Goal: Task Accomplishment & Management: Manage account settings

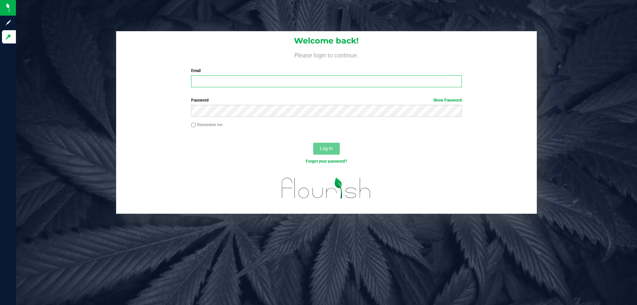
click at [210, 82] on input "Email" at bounding box center [326, 81] width 270 height 12
type input "[EMAIL_ADDRESS][DOMAIN_NAME]"
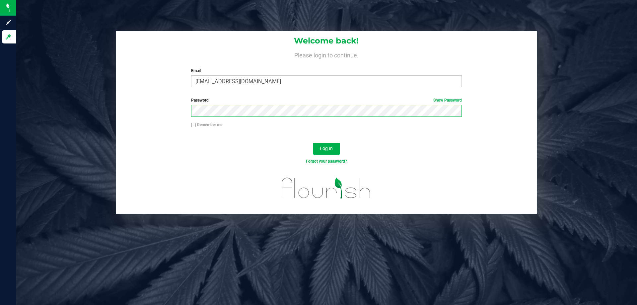
click at [313, 143] on button "Log In" at bounding box center [326, 149] width 27 height 12
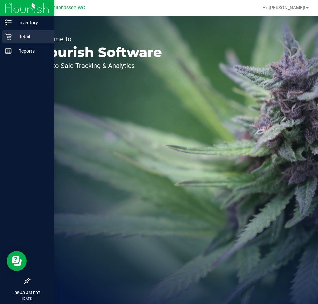
click at [11, 35] on icon at bounding box center [8, 36] width 7 height 7
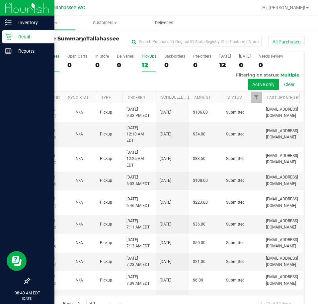
click at [143, 60] on label "PickUps 12" at bounding box center [149, 63] width 15 height 18
click at [0, 0] on input "PickUps 12" at bounding box center [0, 0] width 0 height 0
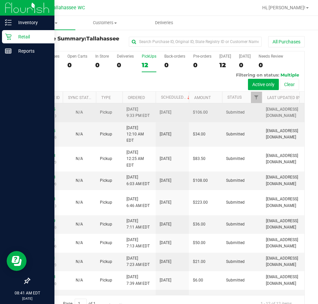
click at [108, 118] on td "Pickup" at bounding box center [109, 112] width 27 height 19
click at [52, 109] on link "12012395" at bounding box center [46, 109] width 19 height 5
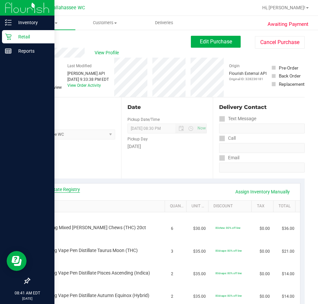
click at [56, 187] on link "View State Registry" at bounding box center [60, 189] width 40 height 7
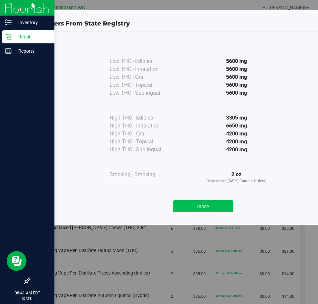
click at [204, 205] on button "Close" at bounding box center [203, 207] width 60 height 12
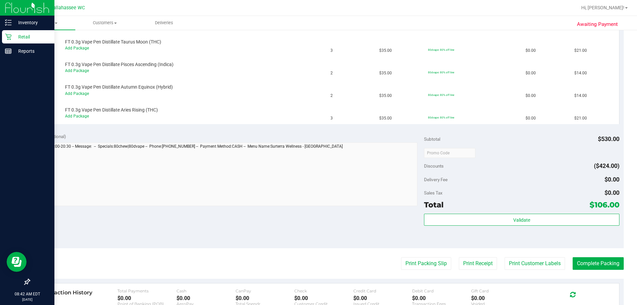
scroll to position [135, 0]
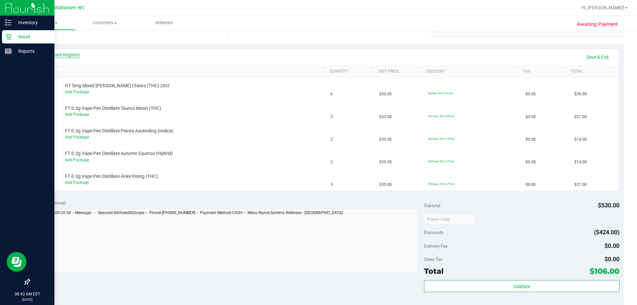
click at [74, 55] on link "View State Registry" at bounding box center [60, 54] width 40 height 7
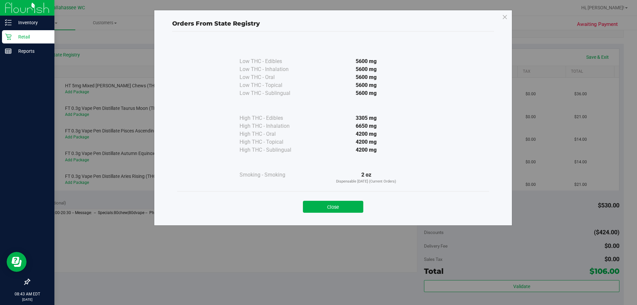
click at [336, 207] on button "Close" at bounding box center [333, 207] width 60 height 12
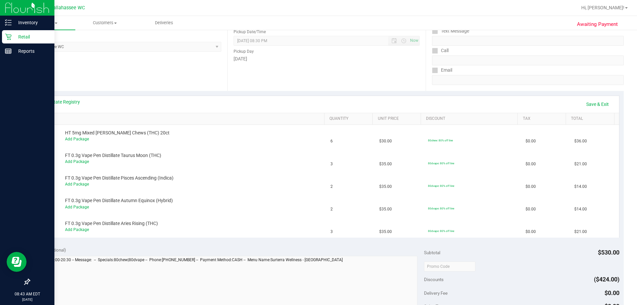
scroll to position [88, 0]
click at [594, 105] on link "Save & Exit" at bounding box center [597, 104] width 31 height 11
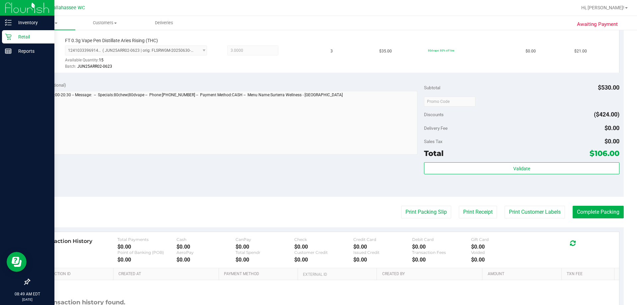
scroll to position [431, 0]
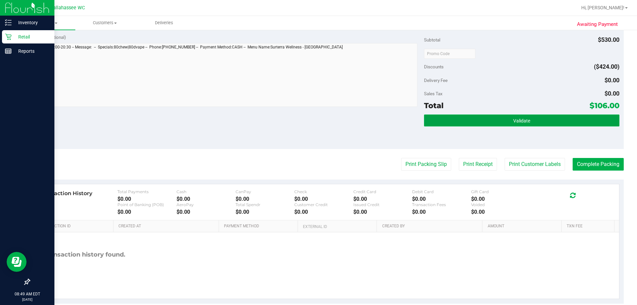
click at [534, 117] on button "Validate" at bounding box center [521, 120] width 195 height 12
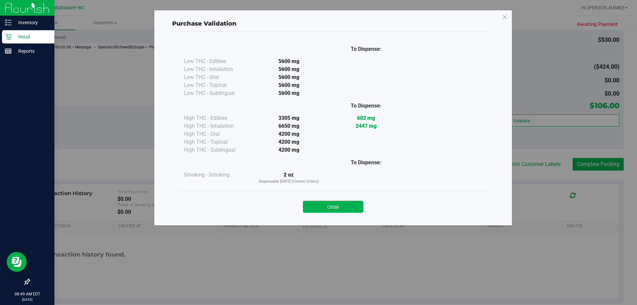
drag, startPoint x: 350, startPoint y: 204, endPoint x: 356, endPoint y: 202, distance: 5.7
click at [350, 204] on button "Close" at bounding box center [333, 207] width 60 height 12
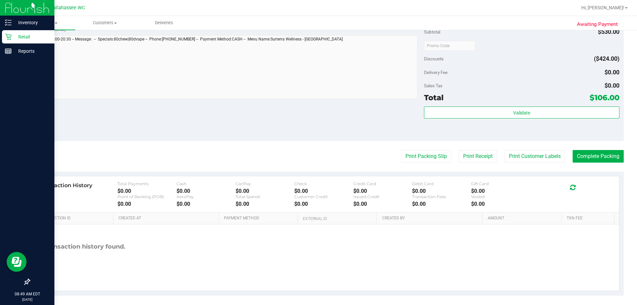
scroll to position [443, 0]
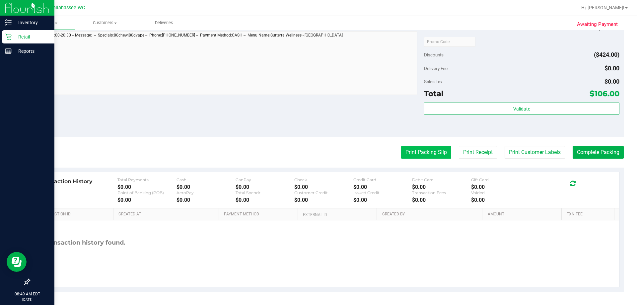
click at [430, 154] on button "Print Packing Slip" at bounding box center [426, 152] width 50 height 13
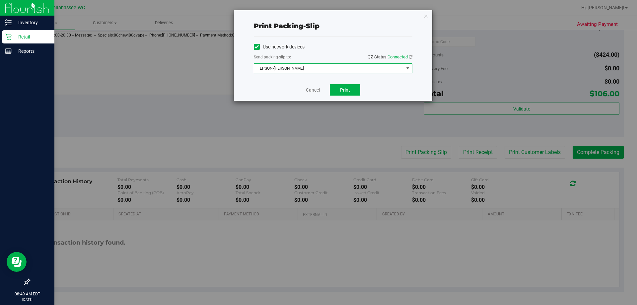
click at [325, 69] on span "EPSON-[PERSON_NAME]" at bounding box center [329, 68] width 150 height 9
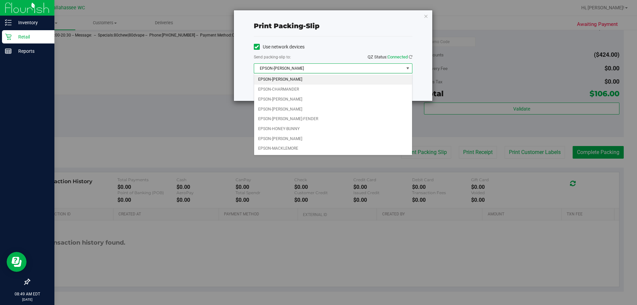
click at [406, 67] on span "select" at bounding box center [407, 68] width 5 height 5
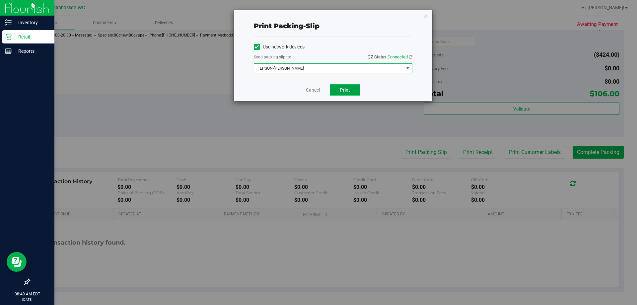
click at [356, 90] on button "Print" at bounding box center [345, 89] width 31 height 11
click at [317, 91] on link "Cancel" at bounding box center [313, 90] width 14 height 7
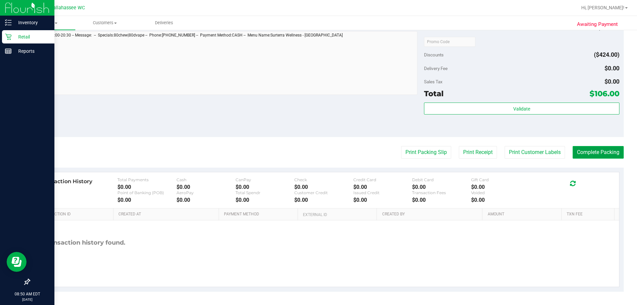
click at [612, 155] on button "Complete Packing" at bounding box center [597, 152] width 51 height 13
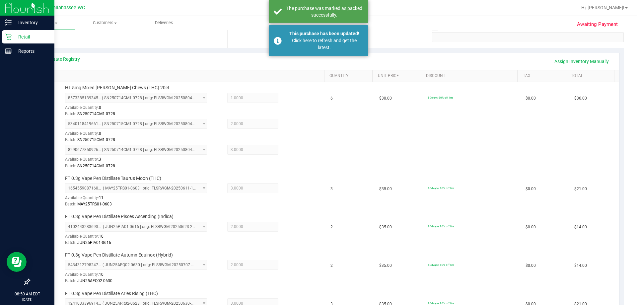
scroll to position [45, 0]
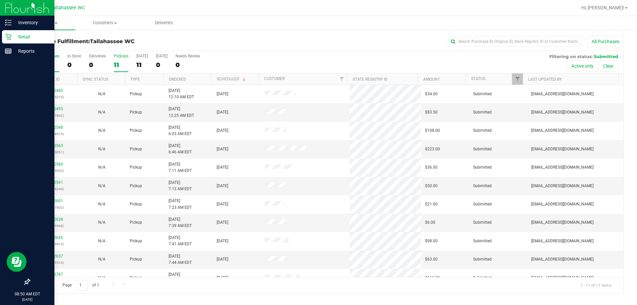
click at [123, 63] on div "11" at bounding box center [121, 65] width 15 height 8
click at [0, 0] on input "PickUps 11" at bounding box center [0, 0] width 0 height 0
click at [39, 63] on div "11" at bounding box center [47, 65] width 25 height 8
click at [0, 0] on input "All Purchases 11" at bounding box center [0, 0] width 0 height 0
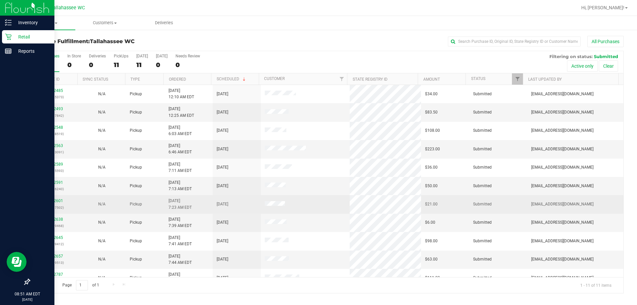
scroll to position [10, 0]
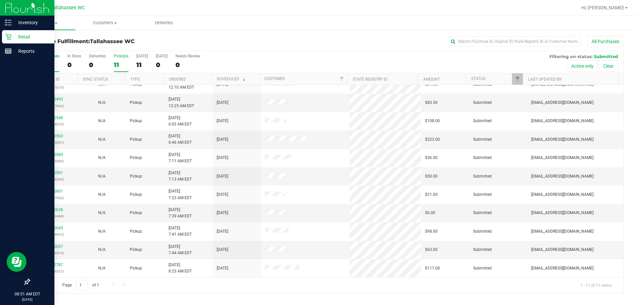
click at [119, 60] on label "PickUps 11" at bounding box center [121, 63] width 15 height 18
click at [0, 0] on input "PickUps 11" at bounding box center [0, 0] width 0 height 0
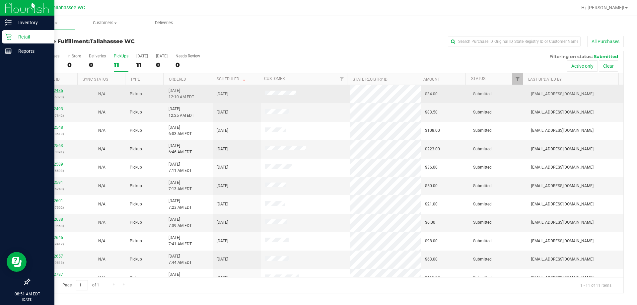
click at [58, 89] on link "12012485" at bounding box center [53, 90] width 19 height 5
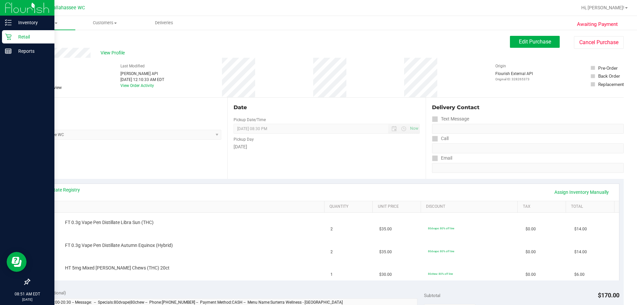
click at [151, 165] on div "Location Pickup Store [GEOGRAPHIC_DATA] WC Select Store [PERSON_NAME][GEOGRAPHI…" at bounding box center [128, 138] width 198 height 81
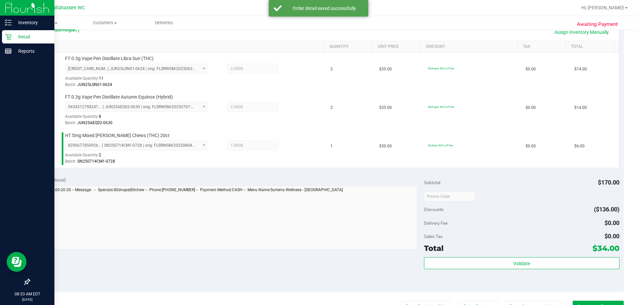
scroll to position [232, 0]
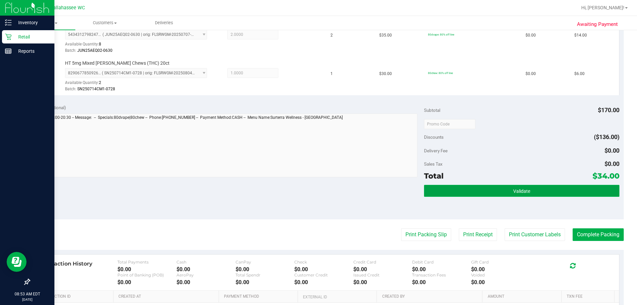
click at [512, 187] on button "Validate" at bounding box center [521, 191] width 195 height 12
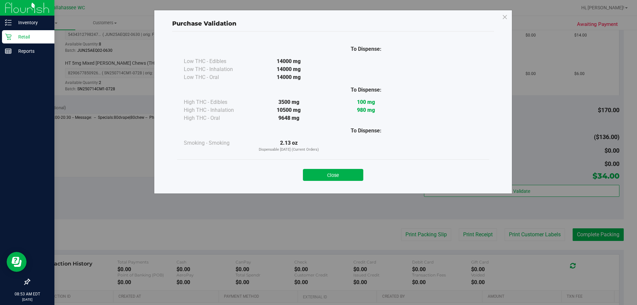
click at [327, 177] on button "Close" at bounding box center [333, 175] width 60 height 12
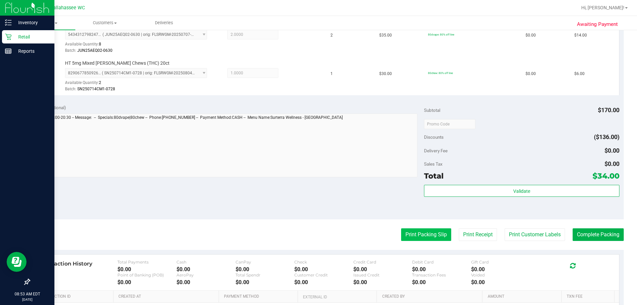
click at [428, 231] on button "Print Packing Slip" at bounding box center [426, 234] width 50 height 13
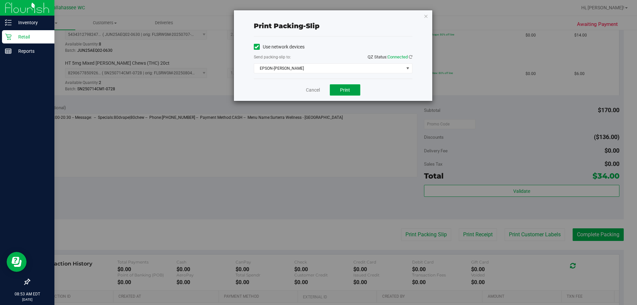
click at [342, 89] on span "Print" at bounding box center [345, 89] width 10 height 5
drag, startPoint x: 424, startPoint y: 13, endPoint x: 429, endPoint y: 13, distance: 5.0
click at [428, 13] on div "Print packing-slip Use network devices Send packing-slip to: QZ Status: Connect…" at bounding box center [333, 55] width 198 height 91
click at [308, 89] on link "Cancel" at bounding box center [313, 90] width 14 height 7
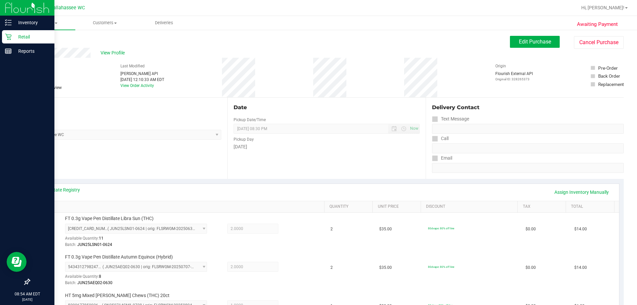
scroll to position [199, 0]
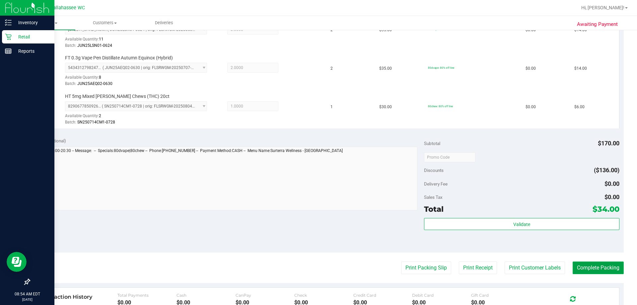
click at [591, 272] on button "Complete Packing" at bounding box center [597, 267] width 51 height 13
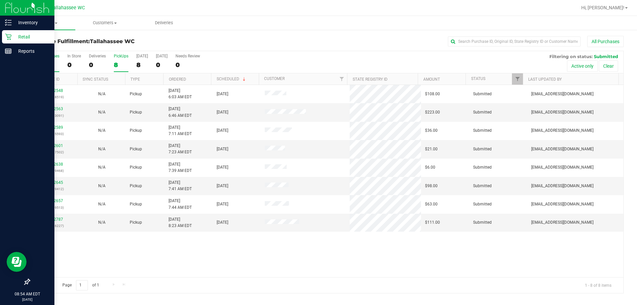
click at [115, 63] on div "8" at bounding box center [121, 65] width 15 height 8
click at [0, 0] on input "PickUps 8" at bounding box center [0, 0] width 0 height 0
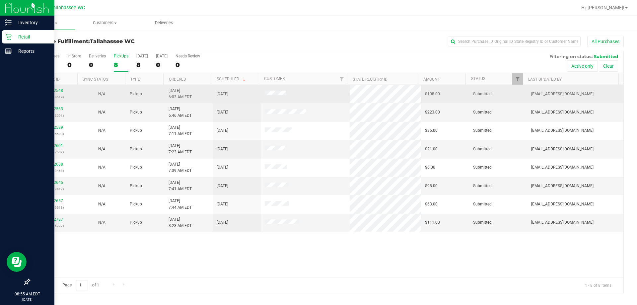
click at [228, 96] on span "[DATE]" at bounding box center [223, 94] width 12 height 6
click at [57, 91] on link "12012548" at bounding box center [53, 90] width 19 height 5
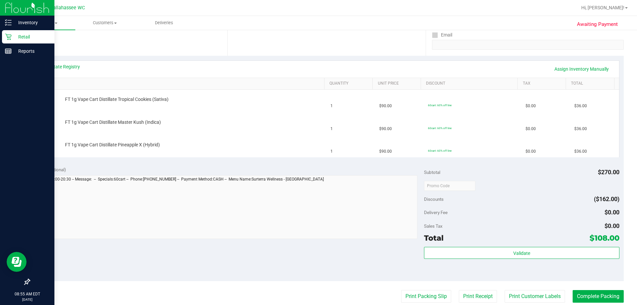
scroll to position [133, 0]
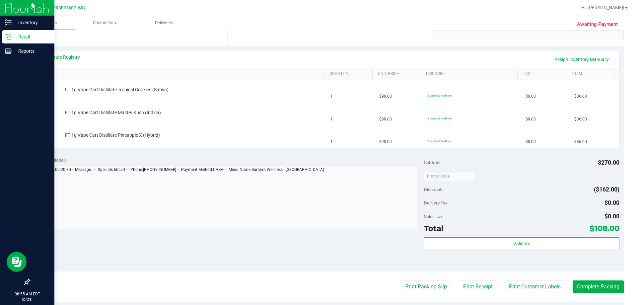
click at [74, 53] on div "View State Registry Assign Inventory Manually" at bounding box center [326, 59] width 585 height 17
click at [72, 55] on link "View State Registry" at bounding box center [60, 57] width 40 height 7
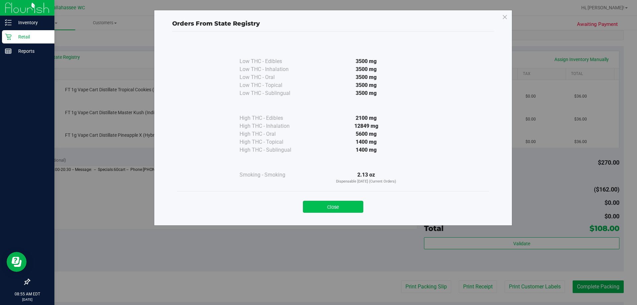
click at [321, 207] on button "Close" at bounding box center [333, 207] width 60 height 12
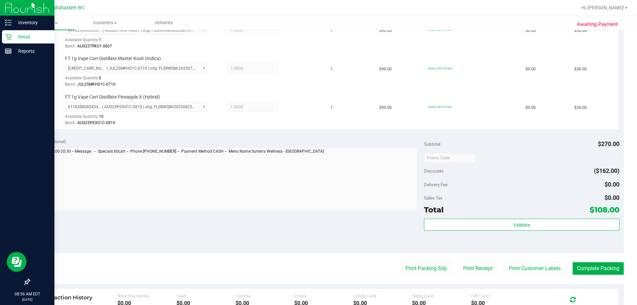
scroll to position [199, 0]
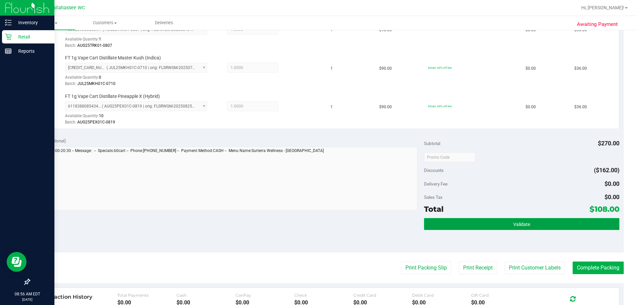
click at [463, 221] on button "Validate" at bounding box center [521, 224] width 195 height 12
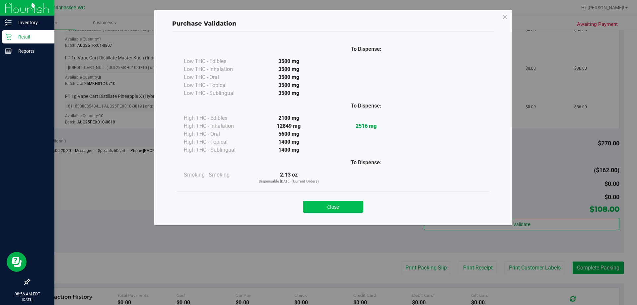
click at [347, 205] on button "Close" at bounding box center [333, 207] width 60 height 12
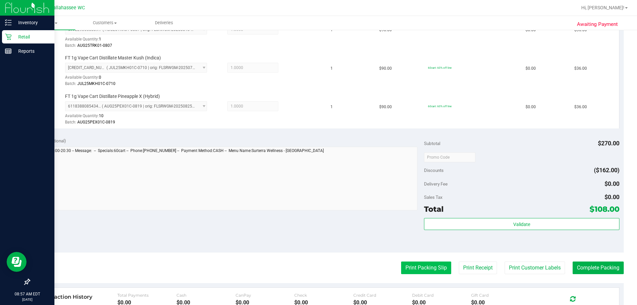
click at [426, 262] on button "Print Packing Slip" at bounding box center [426, 267] width 50 height 13
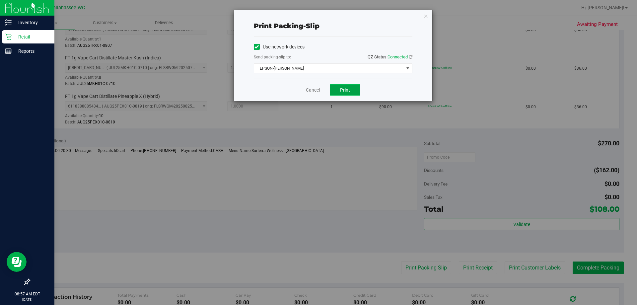
click at [356, 89] on button "Print" at bounding box center [345, 89] width 31 height 11
click at [315, 89] on link "Cancel" at bounding box center [313, 90] width 14 height 7
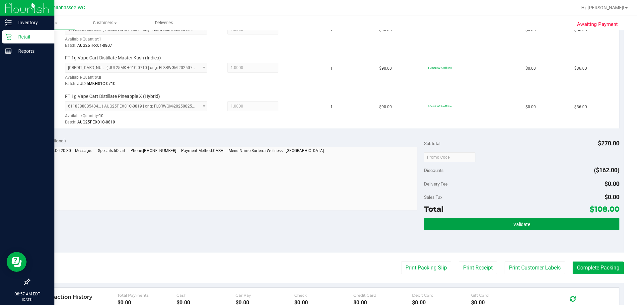
click at [451, 219] on button "Validate" at bounding box center [521, 224] width 195 height 12
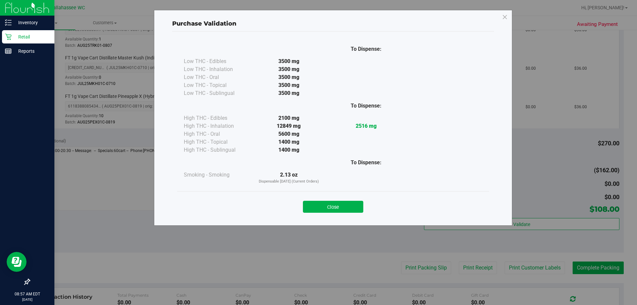
drag, startPoint x: 353, startPoint y: 203, endPoint x: 404, endPoint y: 211, distance: 51.7
click at [354, 202] on button "Close" at bounding box center [333, 207] width 60 height 12
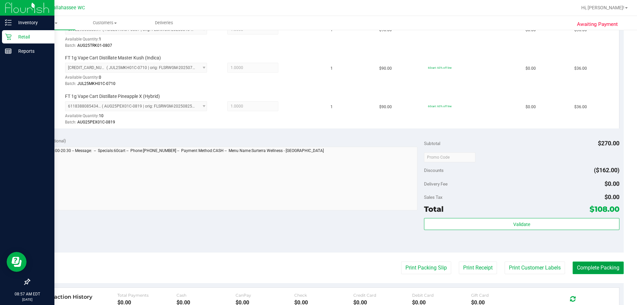
click at [576, 268] on button "Complete Packing" at bounding box center [597, 267] width 51 height 13
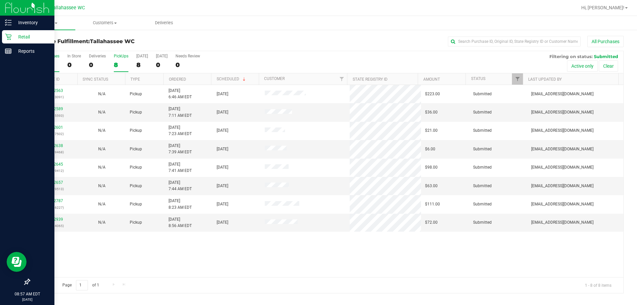
click at [115, 62] on div "8" at bounding box center [121, 65] width 15 height 8
click at [0, 0] on input "PickUps 8" at bounding box center [0, 0] width 0 height 0
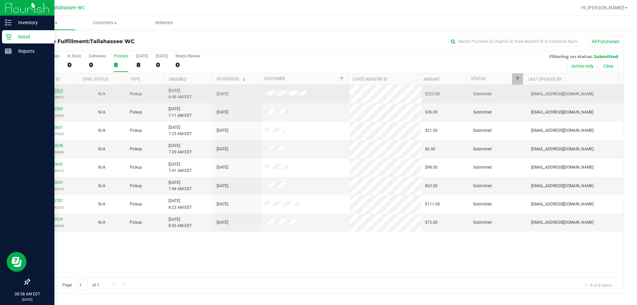
click at [58, 90] on link "12012563" at bounding box center [53, 90] width 19 height 5
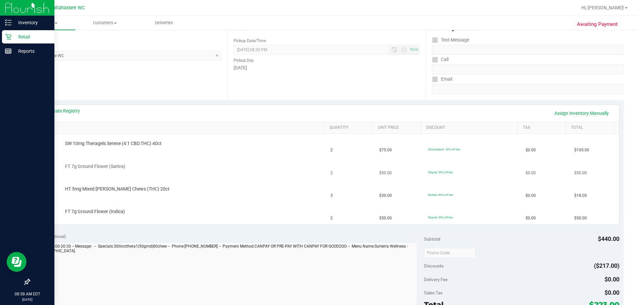
scroll to position [133, 0]
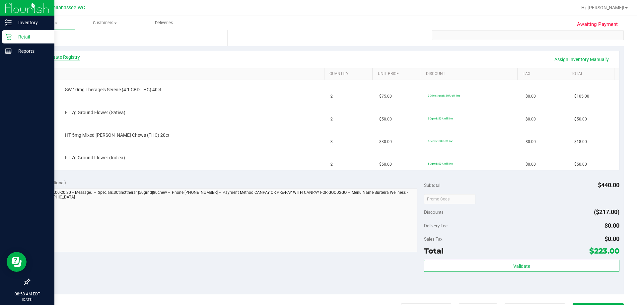
click at [69, 58] on link "View State Registry" at bounding box center [60, 57] width 40 height 7
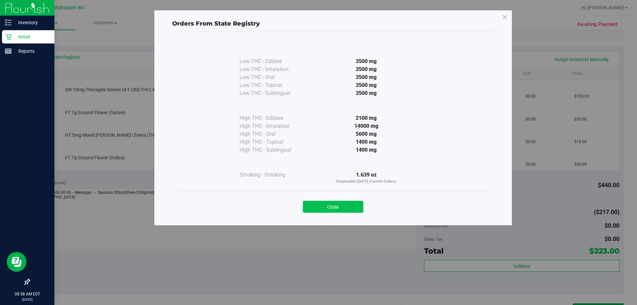
click at [324, 208] on button "Close" at bounding box center [333, 207] width 60 height 12
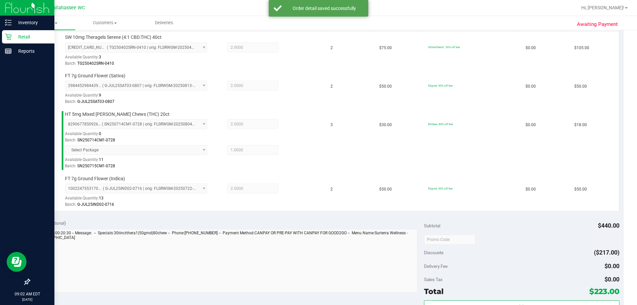
scroll to position [299, 0]
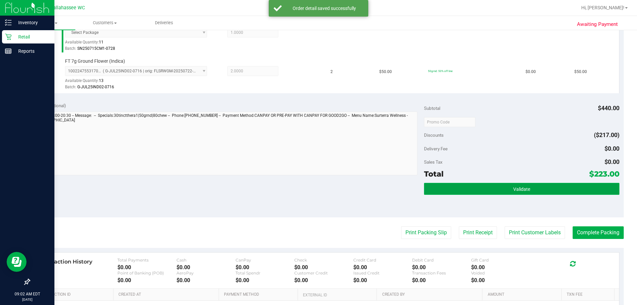
click at [493, 188] on button "Validate" at bounding box center [521, 189] width 195 height 12
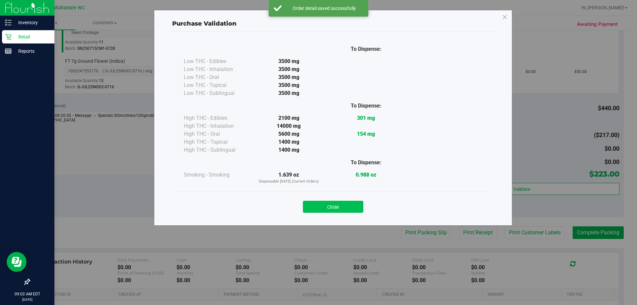
click at [336, 204] on button "Close" at bounding box center [333, 207] width 60 height 12
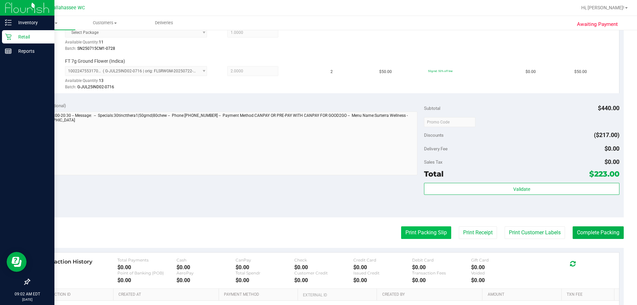
click at [415, 235] on button "Print Packing Slip" at bounding box center [426, 232] width 50 height 13
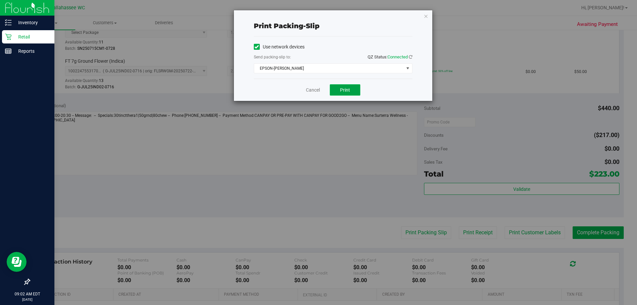
click at [333, 90] on button "Print" at bounding box center [345, 89] width 31 height 11
click at [313, 88] on link "Cancel" at bounding box center [313, 90] width 14 height 7
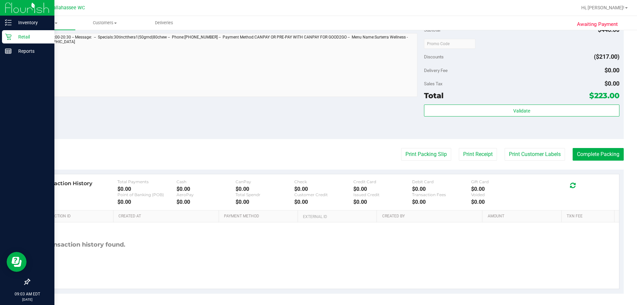
scroll to position [379, 0]
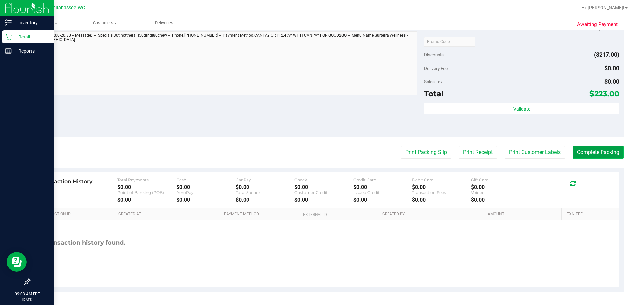
click at [579, 156] on button "Complete Packing" at bounding box center [597, 152] width 51 height 13
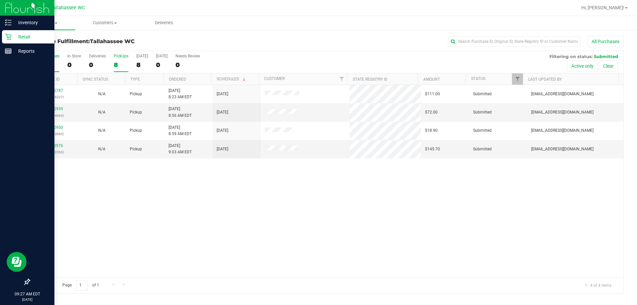
click at [119, 58] on div "PickUps" at bounding box center [121, 56] width 15 height 5
click at [0, 0] on input "PickUps 8" at bounding box center [0, 0] width 0 height 0
drag, startPoint x: 114, startPoint y: 208, endPoint x: 114, endPoint y: 203, distance: 4.7
click at [114, 207] on div "12012787 (328316227) N/A Pickup [DATE] 8:23 AM EDT 9/27/2025 $111.00 Submitted …" at bounding box center [327, 181] width 594 height 192
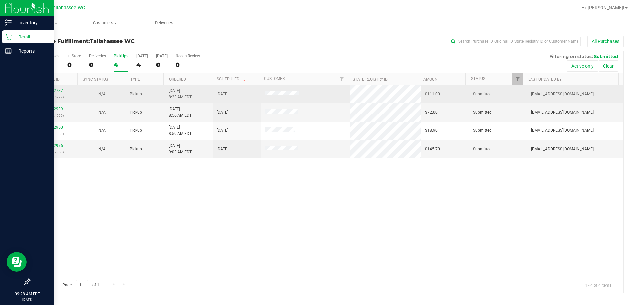
click at [55, 94] on p "(328316227)" at bounding box center [53, 97] width 40 height 6
click at [51, 93] on link "12012787" at bounding box center [53, 90] width 19 height 5
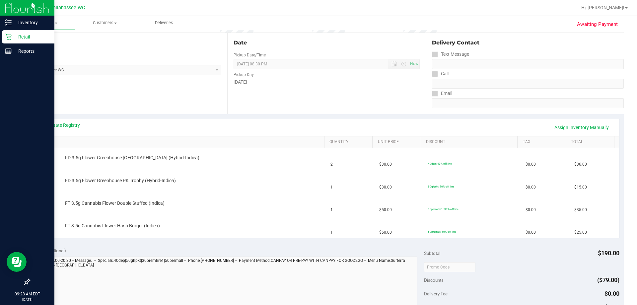
scroll to position [66, 0]
click at [59, 125] on link "View State Registry" at bounding box center [60, 123] width 40 height 7
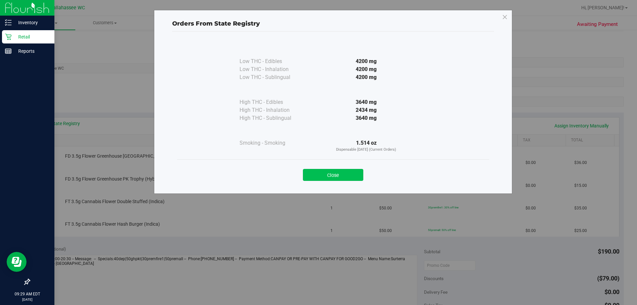
click at [315, 170] on button "Close" at bounding box center [333, 175] width 60 height 12
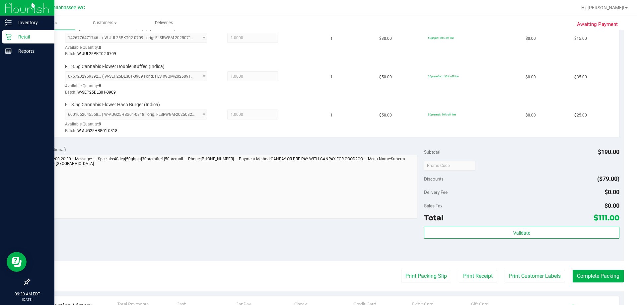
scroll to position [232, 0]
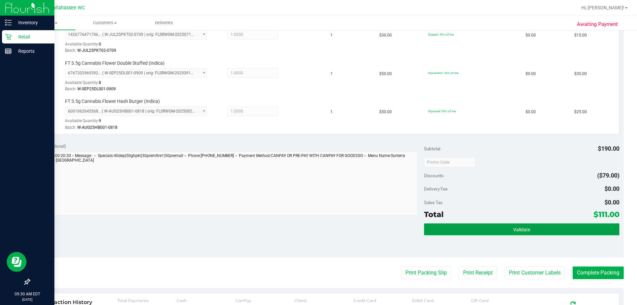
click at [481, 232] on button "Validate" at bounding box center [521, 229] width 195 height 12
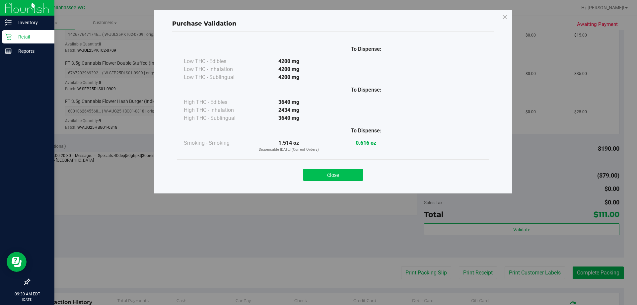
click at [339, 177] on button "Close" at bounding box center [333, 175] width 60 height 12
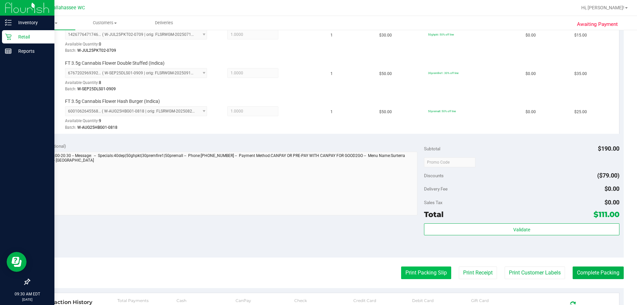
click at [425, 271] on button "Print Packing Slip" at bounding box center [426, 272] width 50 height 13
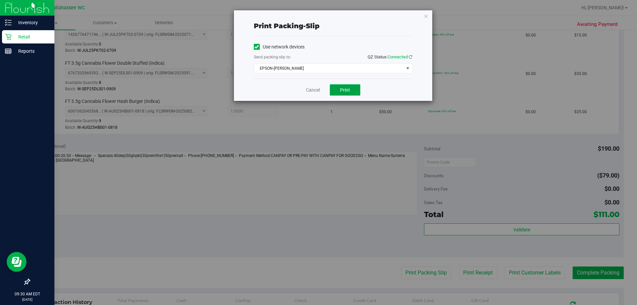
click at [350, 89] on span "Print" at bounding box center [345, 89] width 10 height 5
click at [311, 88] on link "Cancel" at bounding box center [313, 90] width 14 height 7
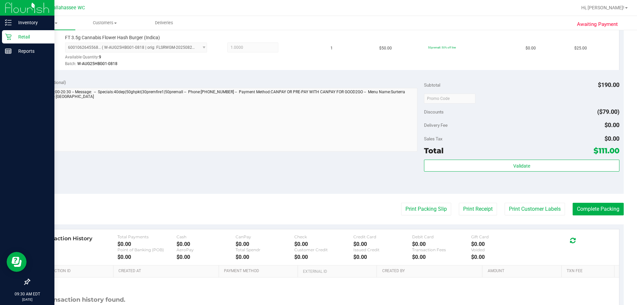
scroll to position [299, 0]
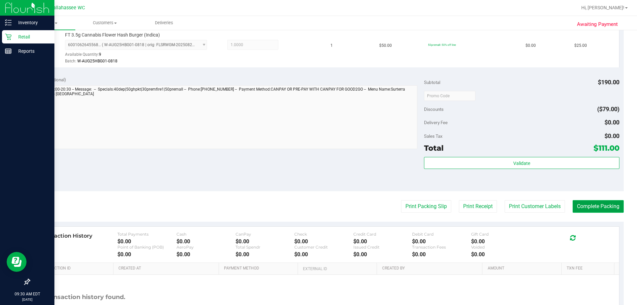
click at [579, 210] on button "Complete Packing" at bounding box center [597, 206] width 51 height 13
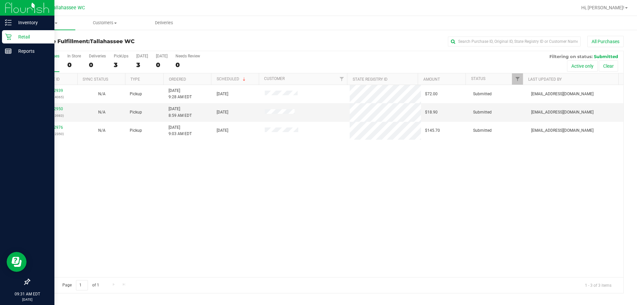
click at [560, 180] on div "12012939 (328324065) N/A Pickup [DATE] 9:28 AM EDT 9/27/2025 $72.00 Submitted […" at bounding box center [327, 181] width 594 height 192
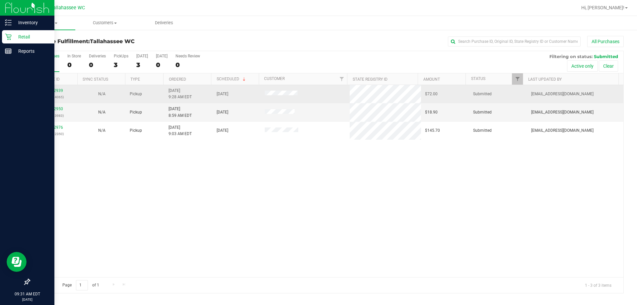
click at [115, 63] on div "3" at bounding box center [121, 65] width 15 height 8
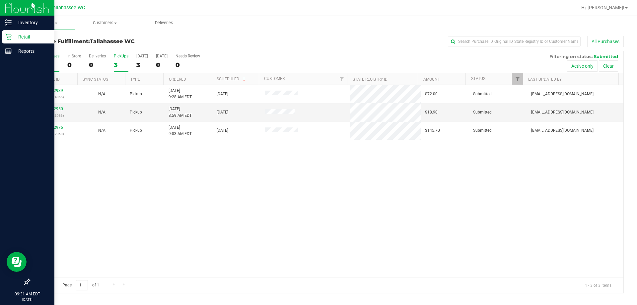
click at [0, 0] on input "PickUps 3" at bounding box center [0, 0] width 0 height 0
click at [122, 62] on div "3" at bounding box center [121, 65] width 15 height 8
click at [0, 0] on input "PickUps 3" at bounding box center [0, 0] width 0 height 0
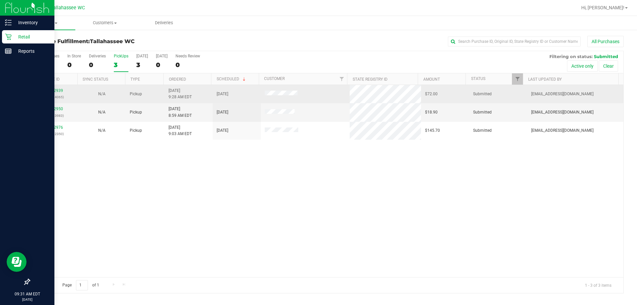
click at [78, 96] on td "N/A" at bounding box center [102, 94] width 48 height 18
click at [55, 91] on link "12012939" at bounding box center [53, 90] width 19 height 5
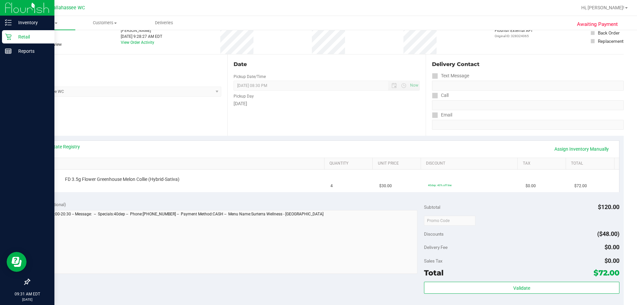
scroll to position [133, 0]
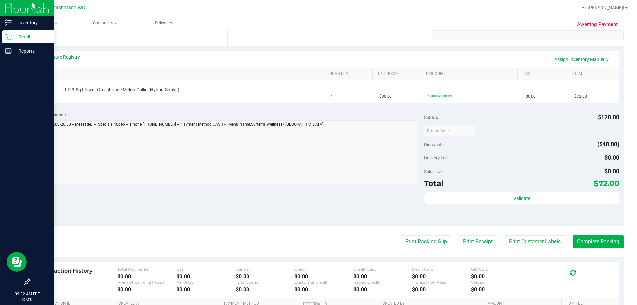
click at [67, 57] on link "View State Registry" at bounding box center [60, 57] width 40 height 7
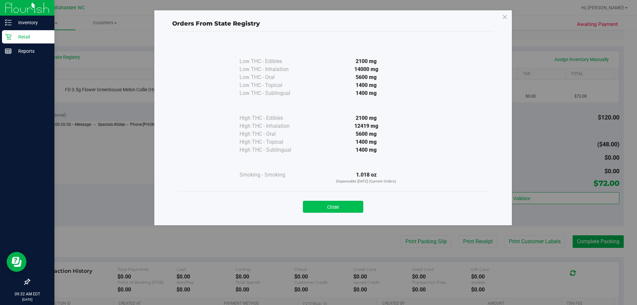
click at [314, 207] on button "Close" at bounding box center [333, 207] width 60 height 12
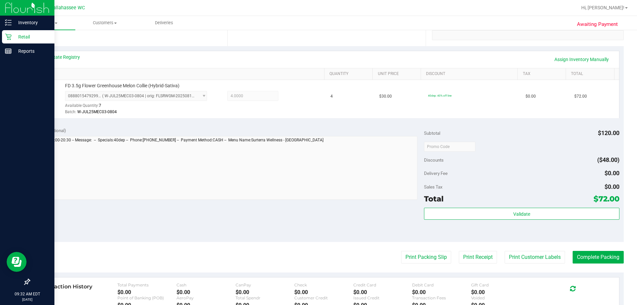
click at [455, 207] on div "Subtotal $120.00 Discounts ($48.00) Delivery Fee $0.00 Sales Tax $0.00 Total $7…" at bounding box center [521, 182] width 195 height 110
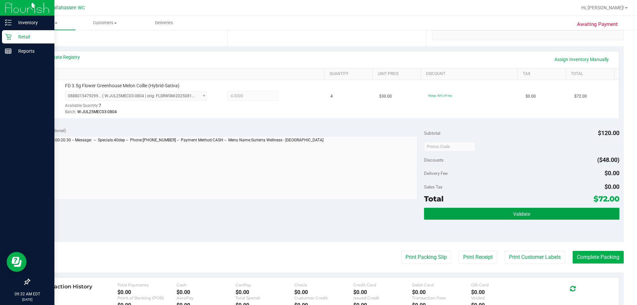
click at [457, 210] on button "Validate" at bounding box center [521, 214] width 195 height 12
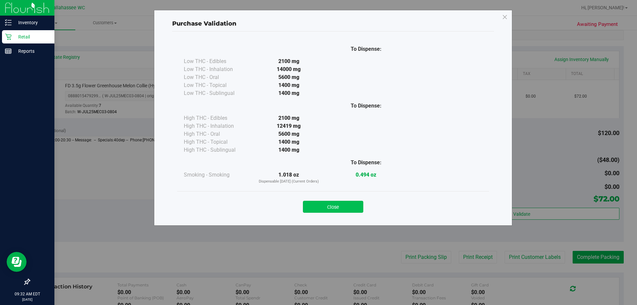
drag, startPoint x: 322, startPoint y: 200, endPoint x: 334, endPoint y: 209, distance: 15.1
click at [323, 200] on div "Close" at bounding box center [333, 204] width 302 height 17
click at [341, 209] on button "Close" at bounding box center [333, 207] width 60 height 12
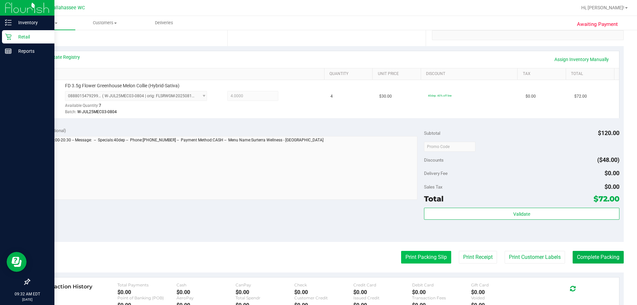
click at [413, 255] on button "Print Packing Slip" at bounding box center [426, 257] width 50 height 13
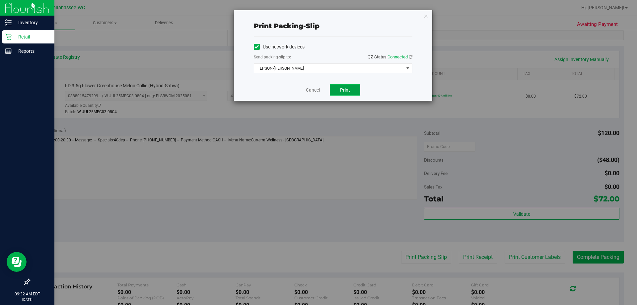
click at [356, 86] on button "Print" at bounding box center [345, 89] width 31 height 11
click at [317, 87] on link "Cancel" at bounding box center [313, 90] width 14 height 7
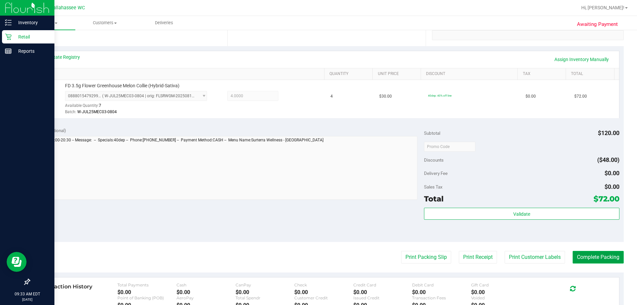
click at [579, 258] on button "Complete Packing" at bounding box center [597, 257] width 51 height 13
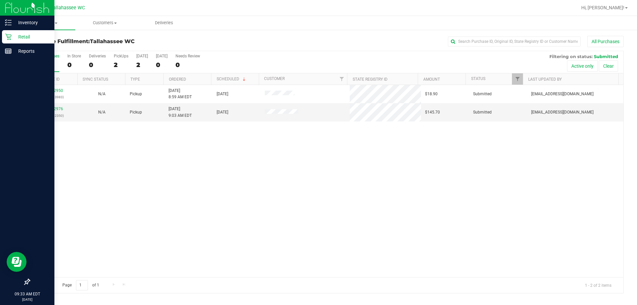
drag, startPoint x: 40, startPoint y: 182, endPoint x: 57, endPoint y: 172, distance: 19.8
click at [41, 180] on div "12012950 (328323983) N/A Pickup [DATE] 8:59 AM EDT 9/27/2025 $18.90 Submitted […" at bounding box center [327, 181] width 594 height 192
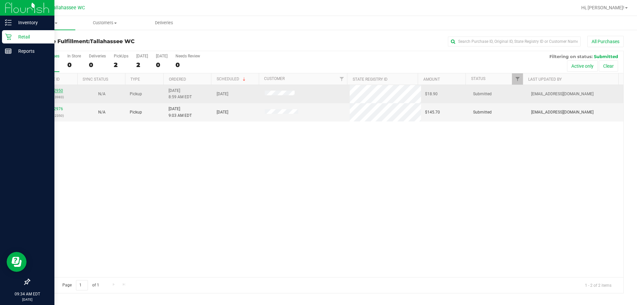
click at [52, 89] on link "12012950" at bounding box center [53, 90] width 19 height 5
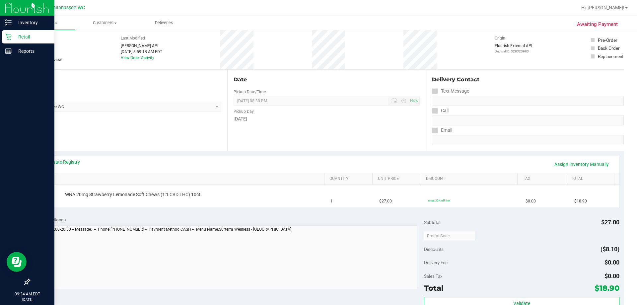
scroll to position [66, 0]
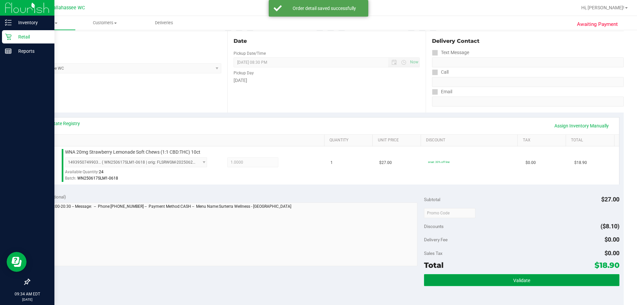
click at [484, 277] on button "Validate" at bounding box center [521, 280] width 195 height 12
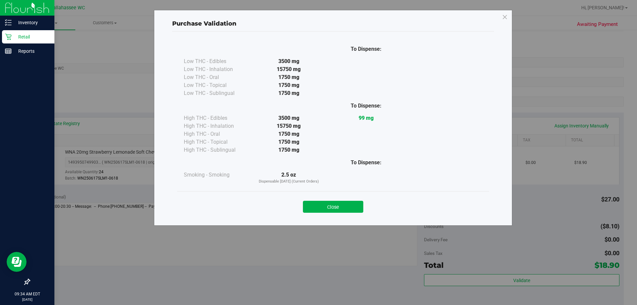
click at [335, 208] on button "Close" at bounding box center [333, 207] width 60 height 12
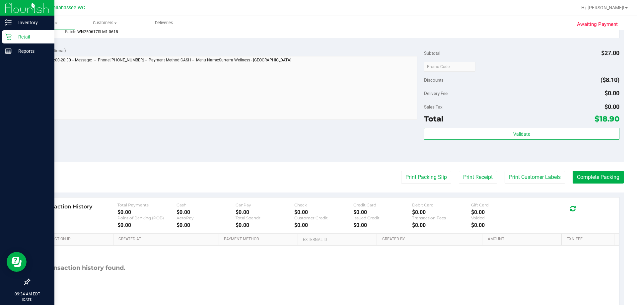
scroll to position [232, 0]
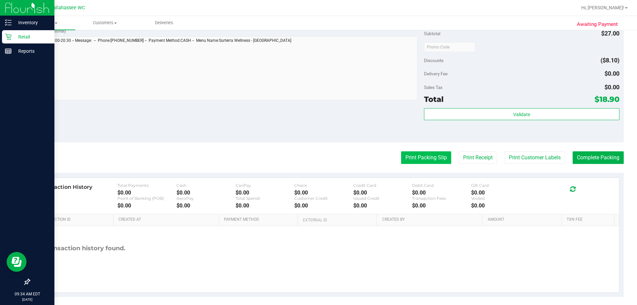
click at [433, 159] on button "Print Packing Slip" at bounding box center [426, 157] width 50 height 13
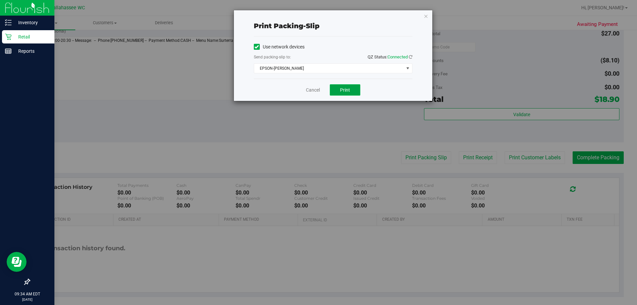
click at [349, 88] on span "Print" at bounding box center [345, 89] width 10 height 5
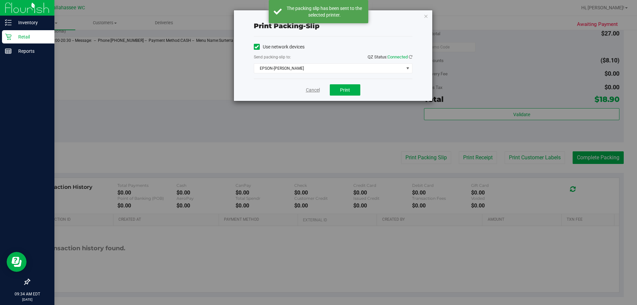
click at [314, 88] on link "Cancel" at bounding box center [313, 90] width 14 height 7
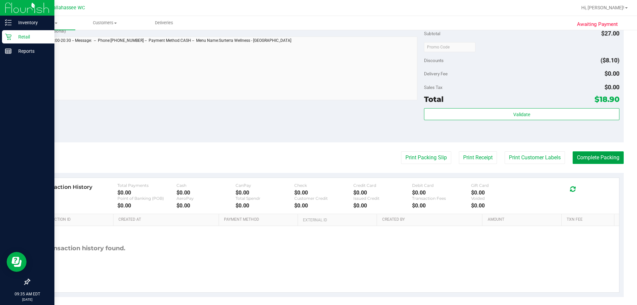
click at [573, 157] on button "Complete Packing" at bounding box center [597, 157] width 51 height 13
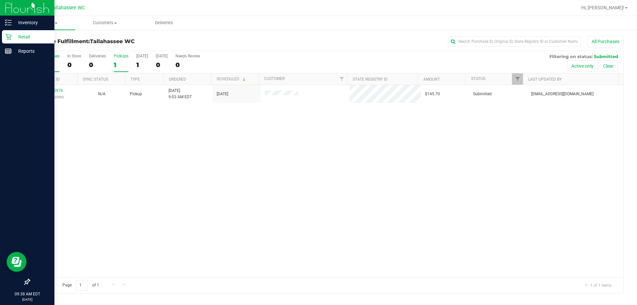
click at [117, 62] on div "1" at bounding box center [121, 65] width 15 height 8
click at [0, 0] on input "PickUps 1" at bounding box center [0, 0] width 0 height 0
click at [82, 116] on div "12012976 (328322350) N/A Pickup [DATE] 9:03 AM EDT 9/27/2025 $145.70 Submitted …" at bounding box center [327, 181] width 594 height 192
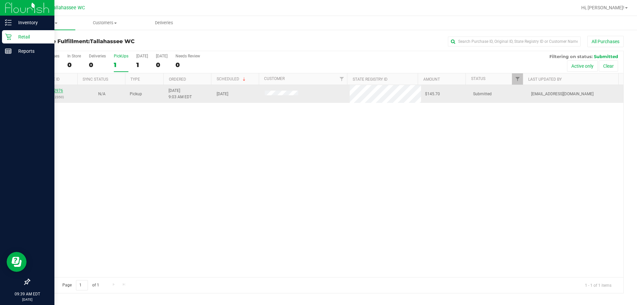
click at [58, 90] on link "12012976" at bounding box center [53, 90] width 19 height 5
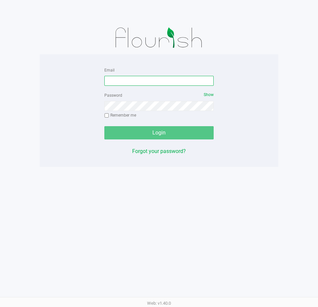
click at [136, 80] on input "Email" at bounding box center [158, 81] width 109 height 10
type input "[EMAIL_ADDRESS][DOMAIN_NAME]"
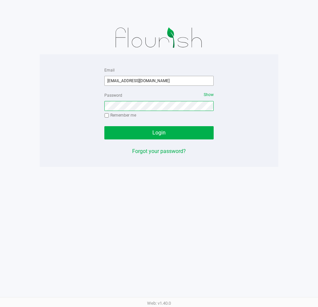
click at [104, 126] on button "Login" at bounding box center [158, 132] width 109 height 13
